Goal: Check status: Check status

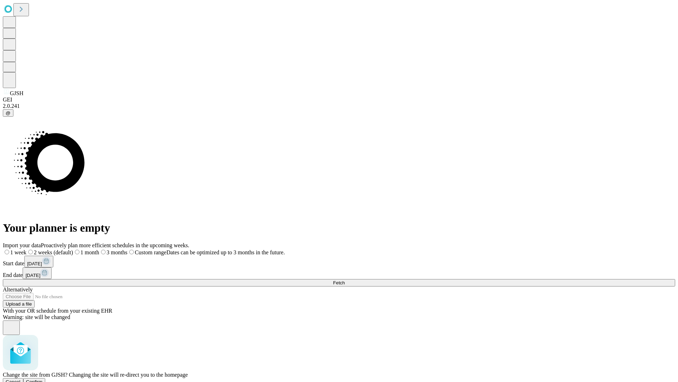
click at [43, 379] on span "Confirm" at bounding box center [34, 381] width 17 height 5
click at [64, 249] on label "2 weeks (default)" at bounding box center [43, 252] width 42 height 6
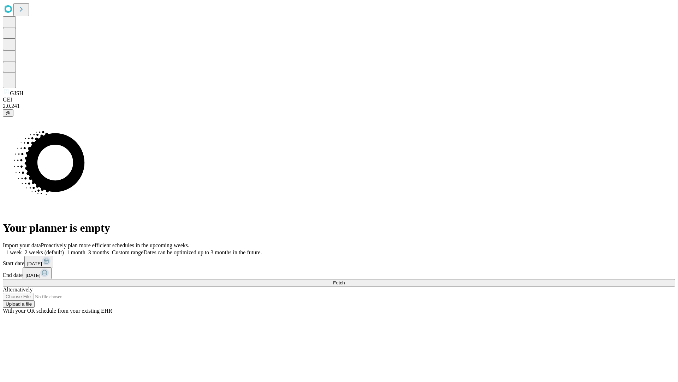
click at [345, 280] on span "Fetch" at bounding box center [339, 282] width 12 height 5
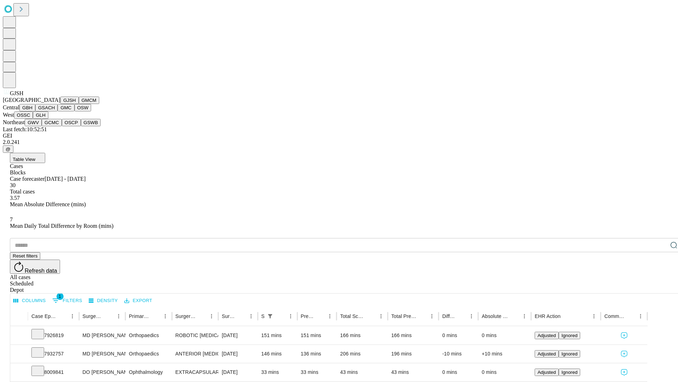
click at [79, 104] on button "GMCM" at bounding box center [89, 99] width 20 height 7
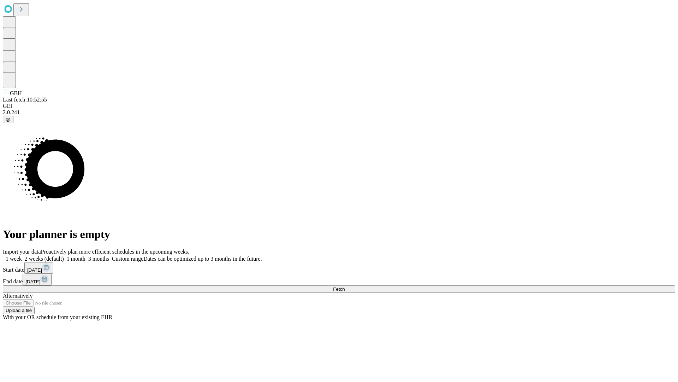
click at [345, 286] on span "Fetch" at bounding box center [339, 288] width 12 height 5
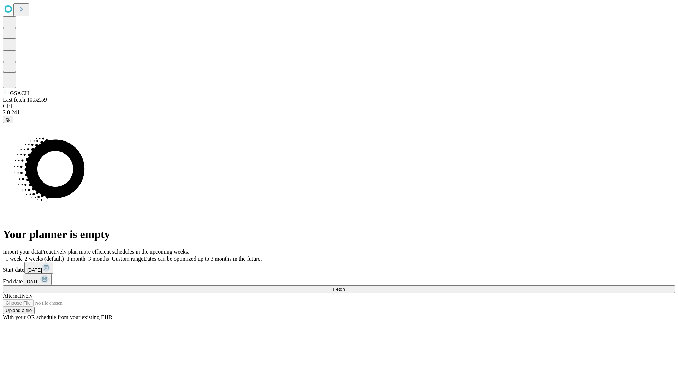
click at [64, 255] on label "2 weeks (default)" at bounding box center [43, 258] width 42 height 6
click at [345, 286] on span "Fetch" at bounding box center [339, 288] width 12 height 5
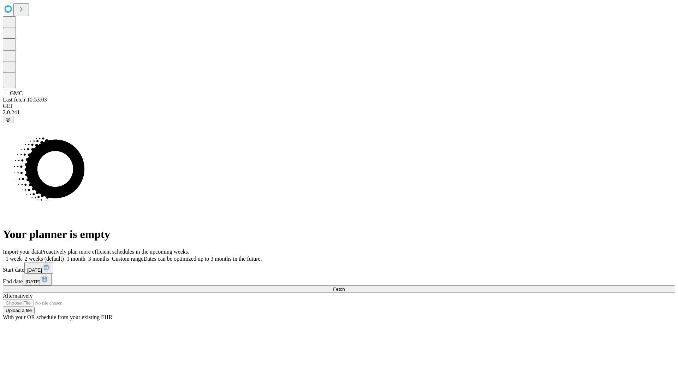
click at [345, 286] on span "Fetch" at bounding box center [339, 288] width 12 height 5
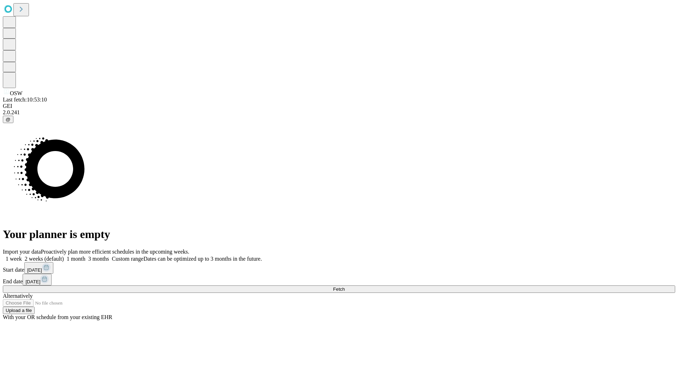
click at [64, 255] on label "2 weeks (default)" at bounding box center [43, 258] width 42 height 6
click at [345, 286] on span "Fetch" at bounding box center [339, 288] width 12 height 5
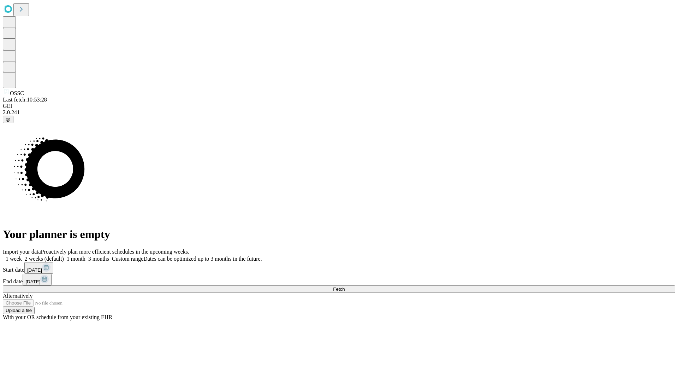
click at [64, 255] on label "2 weeks (default)" at bounding box center [43, 258] width 42 height 6
click at [345, 286] on span "Fetch" at bounding box center [339, 288] width 12 height 5
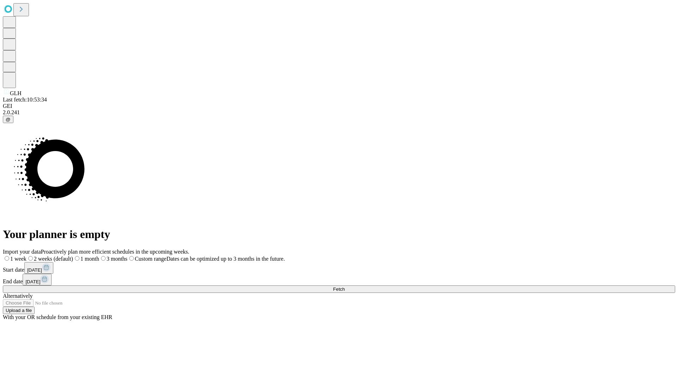
click at [345, 286] on span "Fetch" at bounding box center [339, 288] width 12 height 5
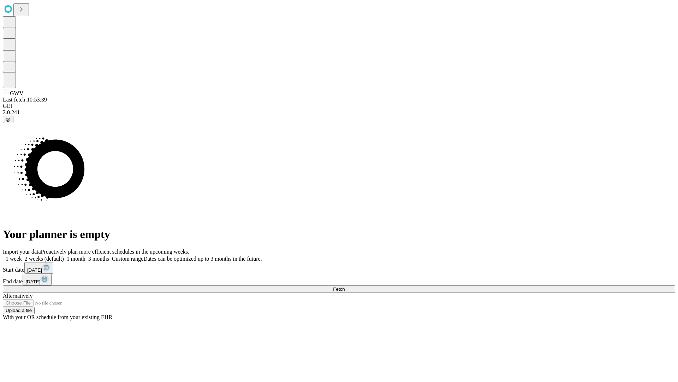
click at [64, 255] on label "2 weeks (default)" at bounding box center [43, 258] width 42 height 6
click at [345, 286] on span "Fetch" at bounding box center [339, 288] width 12 height 5
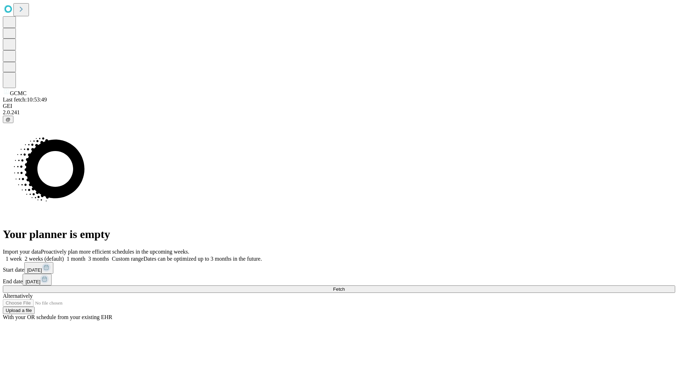
click at [345, 286] on span "Fetch" at bounding box center [339, 288] width 12 height 5
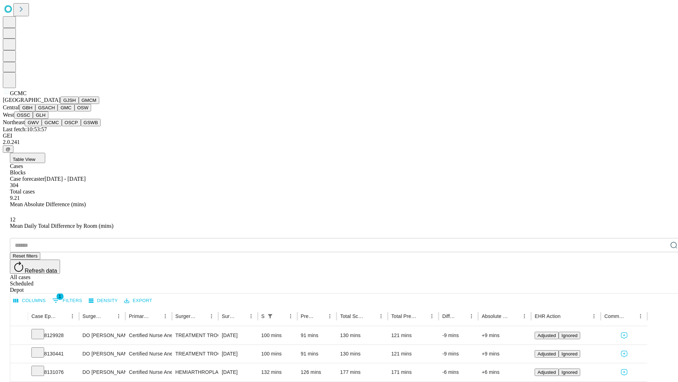
click at [62, 126] on button "OSCP" at bounding box center [71, 122] width 19 height 7
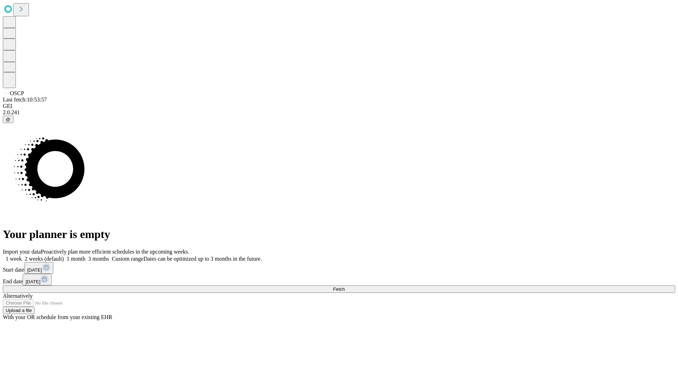
click at [345, 286] on span "Fetch" at bounding box center [339, 288] width 12 height 5
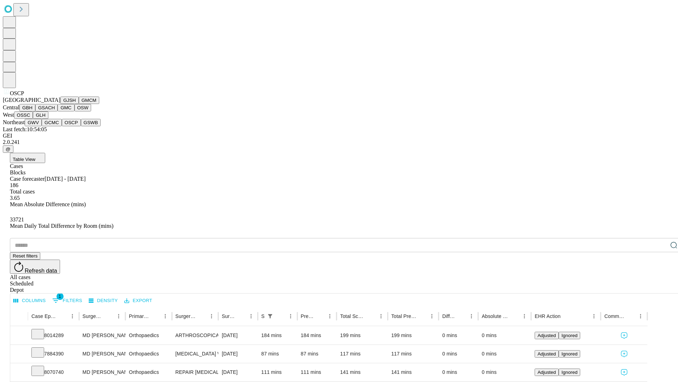
click at [81, 126] on button "GSWB" at bounding box center [91, 122] width 20 height 7
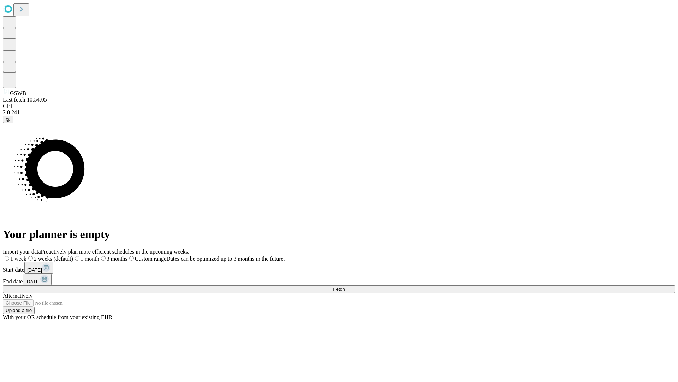
click at [73, 255] on label "2 weeks (default)" at bounding box center [49, 258] width 47 height 6
click at [345, 286] on span "Fetch" at bounding box center [339, 288] width 12 height 5
